Goal: Find specific page/section: Find specific page/section

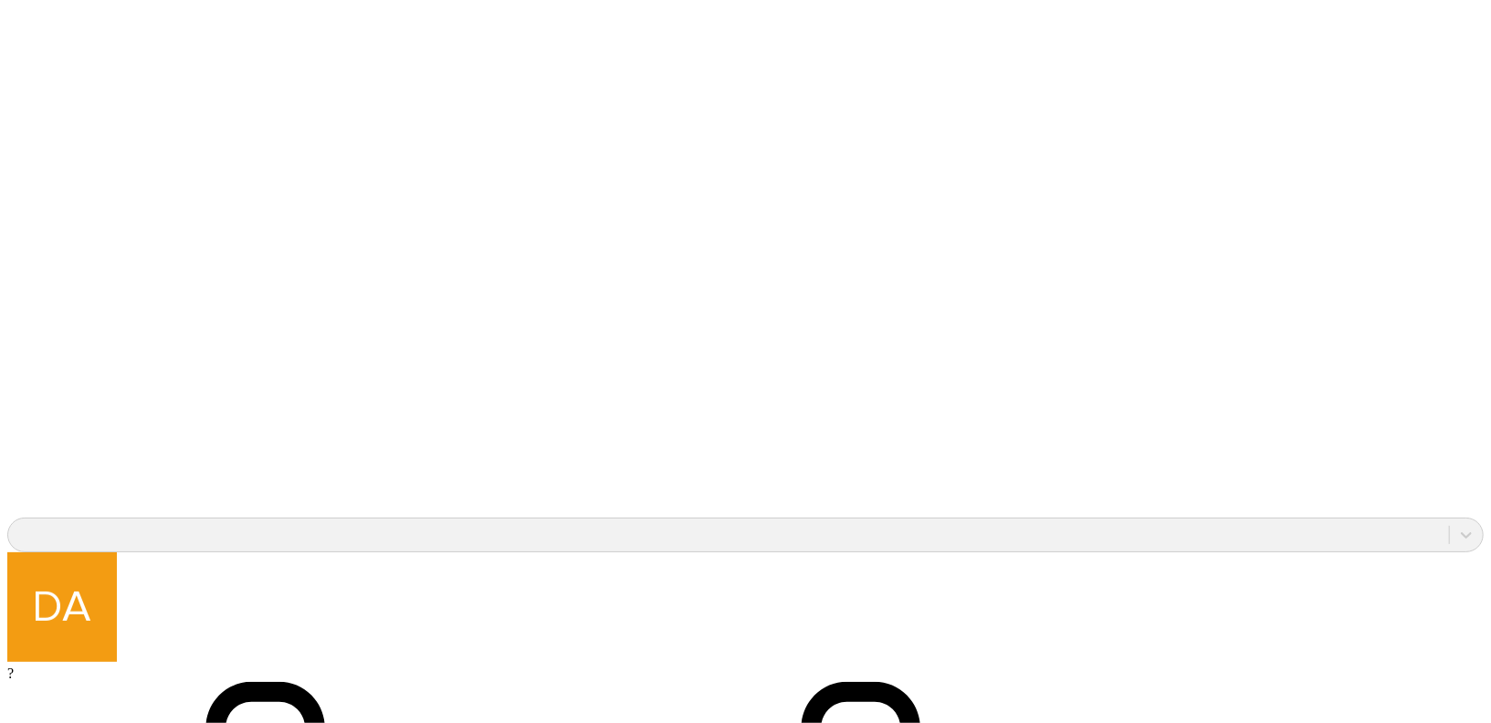
scroll to position [1491, 0]
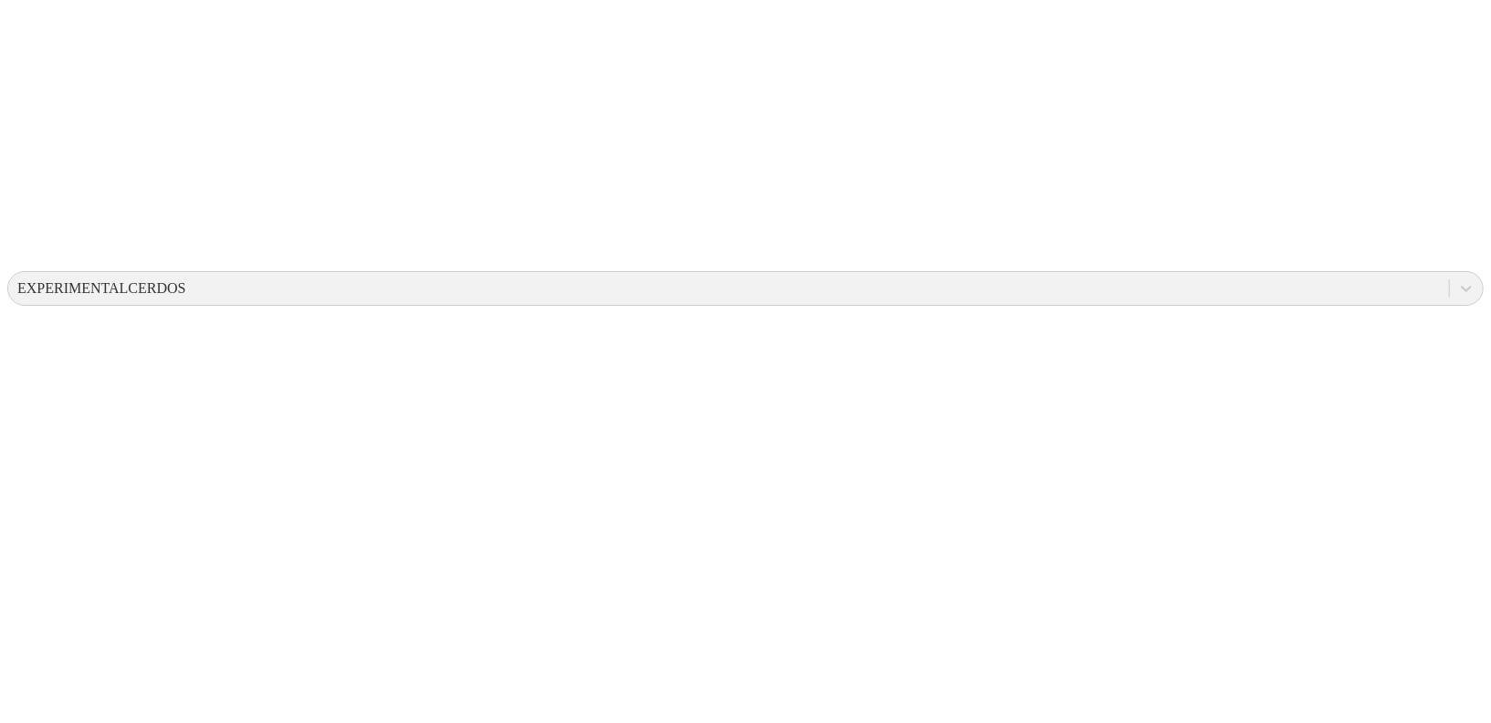
scroll to position [0, 0]
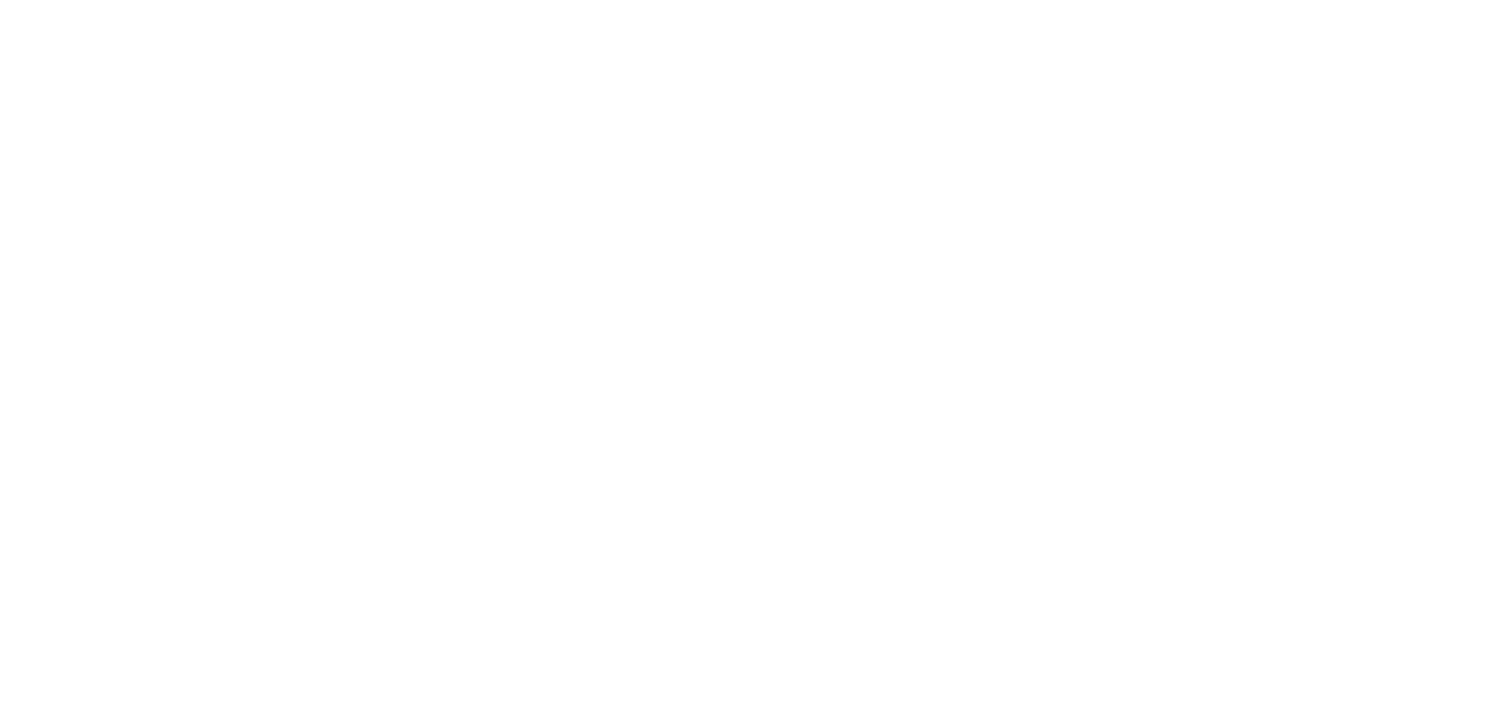
scroll to position [1078, 0]
